Goal: Task Accomplishment & Management: Complete application form

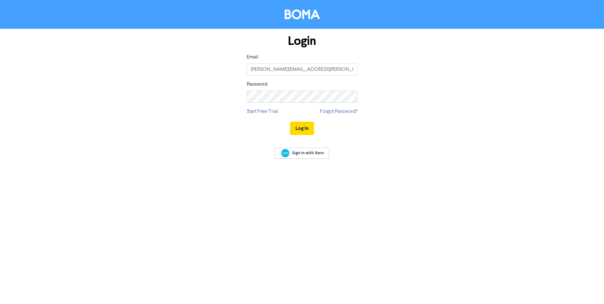
click at [302, 129] on button "Log In" at bounding box center [302, 128] width 24 height 13
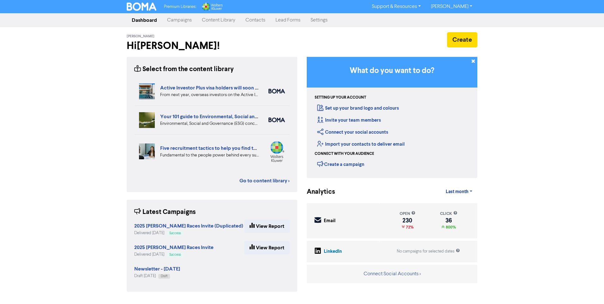
click at [257, 22] on link "Contacts" at bounding box center [255, 20] width 30 height 13
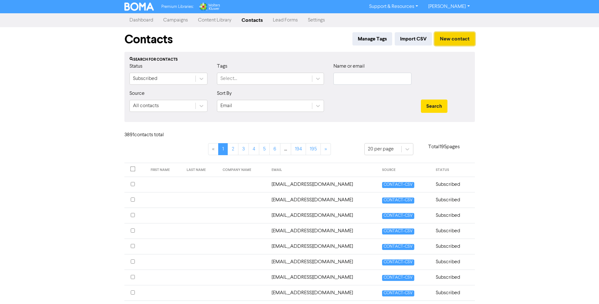
click at [449, 38] on button "New contact" at bounding box center [455, 38] width 40 height 13
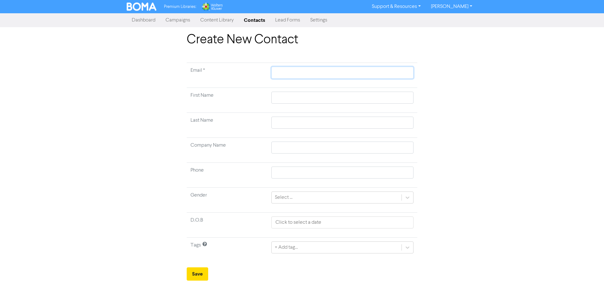
click at [275, 71] on input "text" at bounding box center [342, 73] width 142 height 12
paste input "[EMAIL_ADDRESS][DOMAIN_NAME]"
type input "[EMAIL_ADDRESS][DOMAIN_NAME]"
click at [289, 95] on input "text" at bounding box center [342, 98] width 142 height 12
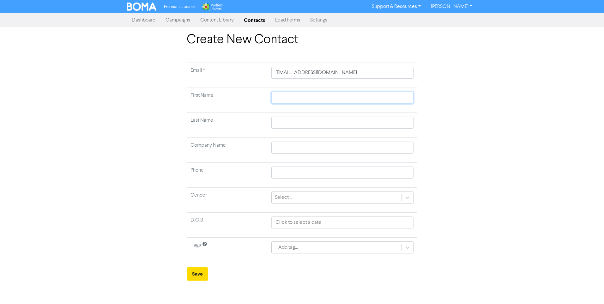
type input "S"
type input "Sa"
type input "[PERSON_NAME]"
type input "C"
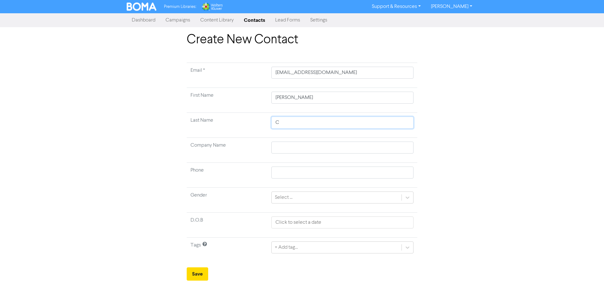
type input "Ch"
type input "Cha"
type input "Chap"
type input "Chapm"
type input "Chapma"
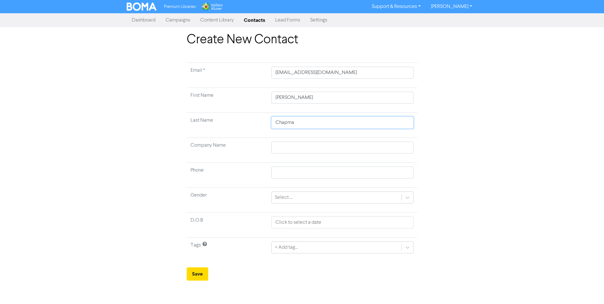
type input "[PERSON_NAME]"
click at [296, 145] on input "text" at bounding box center [342, 148] width 142 height 12
type input "F"
type input "Fa"
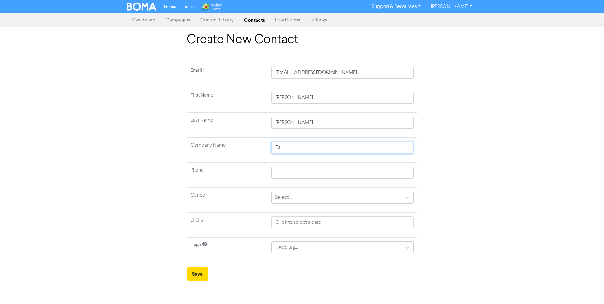
type input "[PERSON_NAME]"
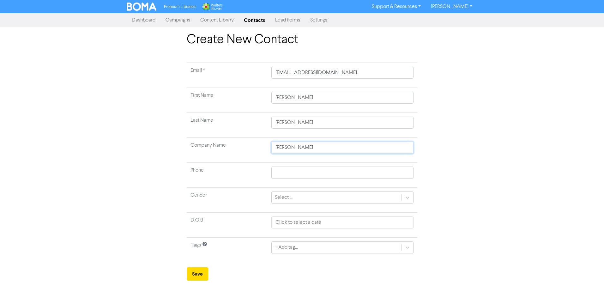
type input "[PERSON_NAME]"
type input "[PERSON_NAME] Jam"
type input "[PERSON_NAME]"
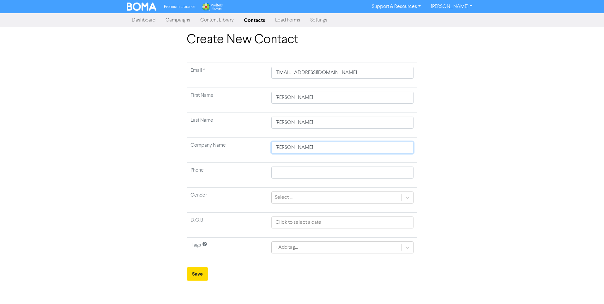
type input "[PERSON_NAME]"
type input "[PERSON_NAME] Trad"
type input "[PERSON_NAME]"
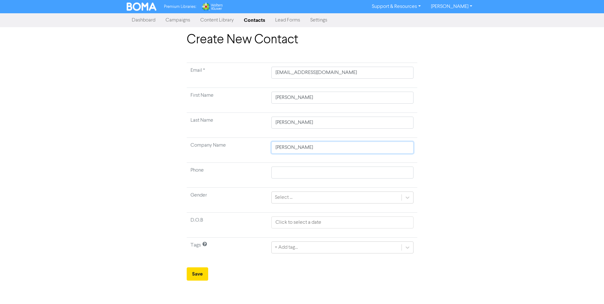
type input "[PERSON_NAME]"
click at [199, 274] on button "Save" at bounding box center [197, 273] width 21 height 13
